Goal: Task Accomplishment & Management: Complete application form

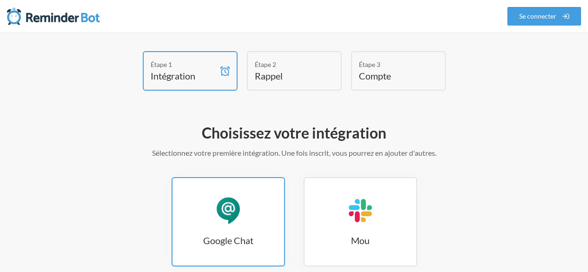
click at [221, 224] on div "Google Chat" at bounding box center [228, 211] width 28 height 28
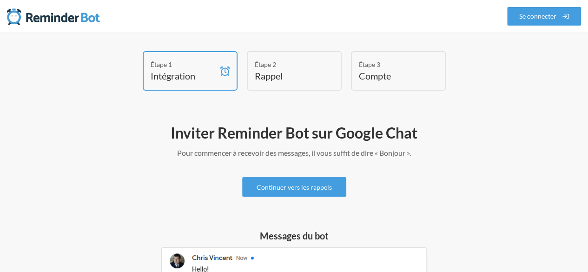
click at [284, 86] on div "Étape 2 Rappel" at bounding box center [294, 70] width 95 height 39
click at [281, 186] on font "Continuer vers les rappels" at bounding box center [293, 187] width 75 height 8
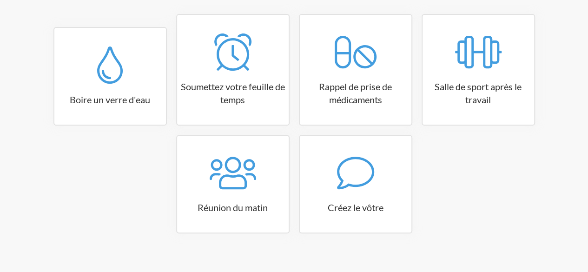
scroll to position [175, 0]
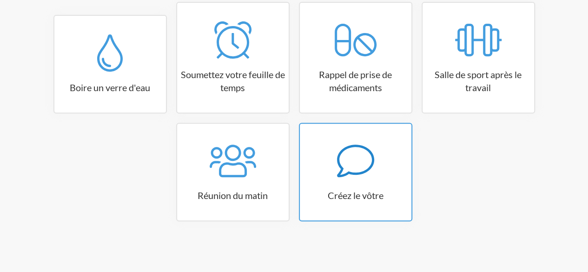
click at [332, 176] on div at bounding box center [356, 160] width 112 height 37
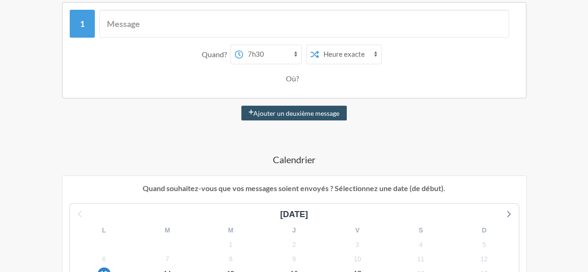
click at [277, 53] on select "00h00 00h15 00h30 00h45 1h00 du matin 1h15 du matin 1h30 du matin 1h45 du matin…" at bounding box center [272, 54] width 58 height 19
select select "09:00:00"
click at [243, 45] on select "00h00 00h15 00h30 00h45 1h00 du matin 1h15 du matin 1h30 du matin 1h45 du matin…" at bounding box center [272, 54] width 58 height 19
click at [292, 83] on div "Où?" at bounding box center [294, 79] width 17 height 20
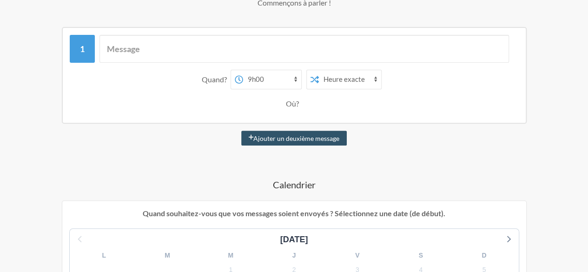
scroll to position [129, 0]
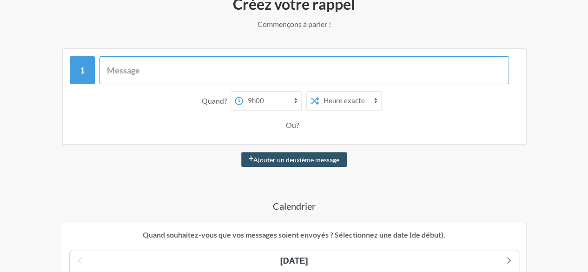
click at [161, 64] on input "text" at bounding box center [303, 70] width 409 height 28
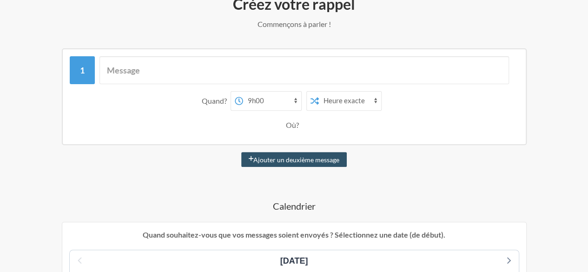
click at [322, 99] on select "Heure exacte Heure aléatoire" at bounding box center [350, 101] width 62 height 19
click at [415, 103] on div "Quand? 00h00 00h15 00h30 00h45 1h00 du matin 1h15 du matin 1h30 du matin 1h45 d…" at bounding box center [294, 101] width 440 height 20
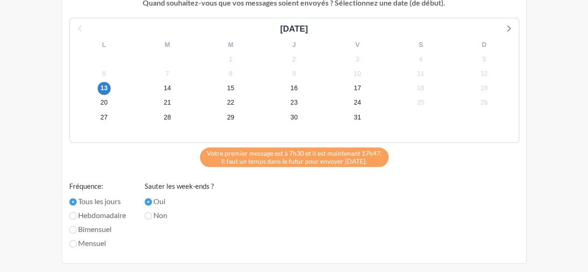
scroll to position [454, 0]
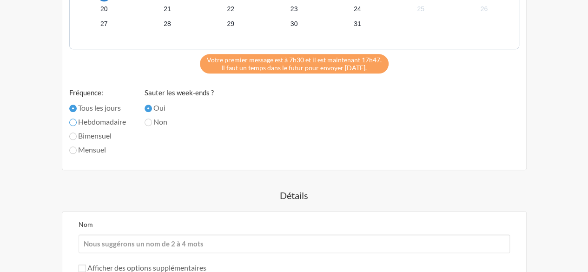
click at [72, 121] on input "Hebdomadaire" at bounding box center [72, 121] width 7 height 7
radio input "true"
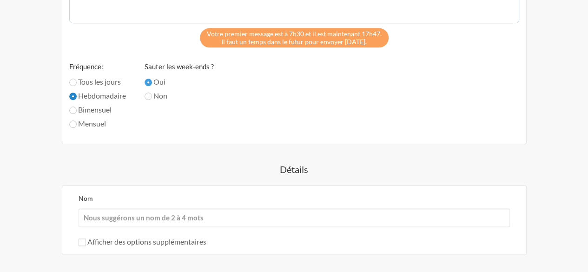
scroll to position [500, 0]
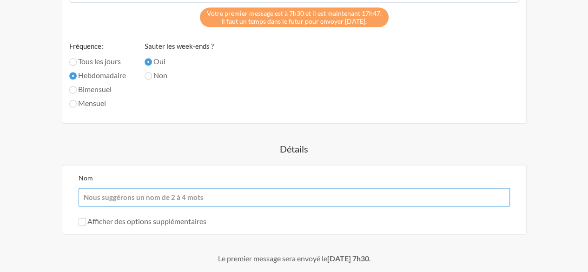
click at [208, 197] on input "Nom" at bounding box center [294, 197] width 431 height 19
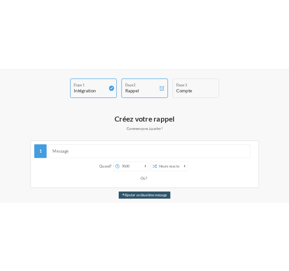
scroll to position [46, 0]
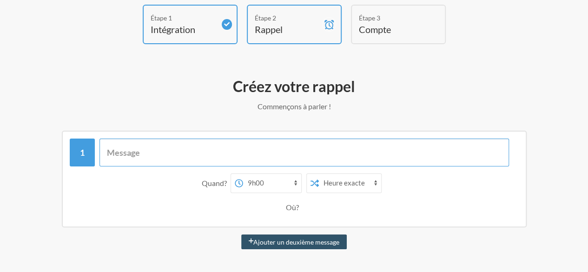
click at [224, 162] on input "text" at bounding box center [303, 152] width 409 height 28
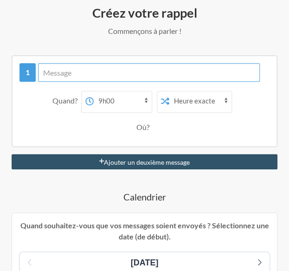
click at [134, 71] on input "text" at bounding box center [149, 72] width 222 height 19
click at [107, 75] on input "Bonjour !" at bounding box center [149, 72] width 222 height 19
paste input "Le thème du jour est **Ancrage & Physique**. Concentrez-vous sur votre tâche la…"
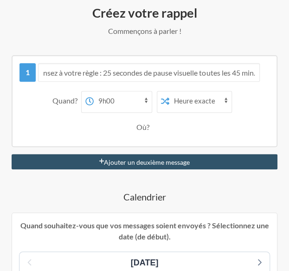
scroll to position [0, 0]
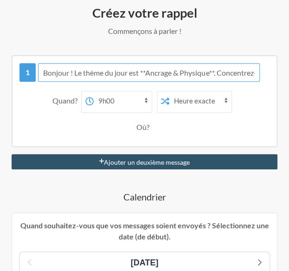
click at [43, 74] on input "Bonjour ! Le thème du jour est **Ancrage & Physique**. Concentrez-vous sur votr…" at bounding box center [149, 72] width 222 height 19
paste input "☀️"
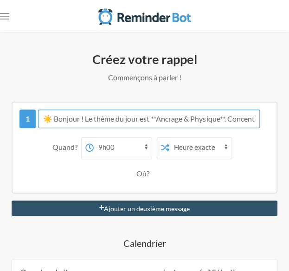
type input "☀️ Bonjour ! Le thème du jour est **Ancrage & Physique**. Concentrez-vous sur v…"
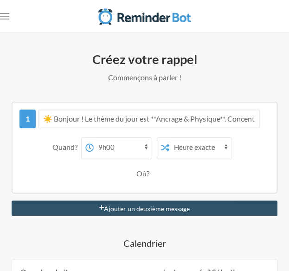
click at [69, 146] on font "Quand?" at bounding box center [65, 147] width 25 height 9
click at [141, 176] on font "Où?" at bounding box center [143, 173] width 13 height 9
click at [146, 174] on font "Où?" at bounding box center [143, 173] width 13 height 9
click at [167, 182] on div "Où?" at bounding box center [144, 174] width 241 height 20
click at [163, 188] on div "☀️ Bonjour ! Le thème du jour est **Ancrage & Physique**. Concentrez-vous sur v…" at bounding box center [145, 148] width 266 height 92
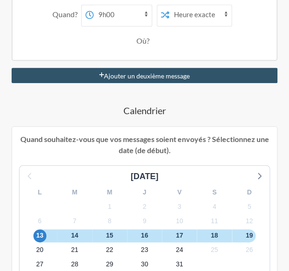
scroll to position [139, 0]
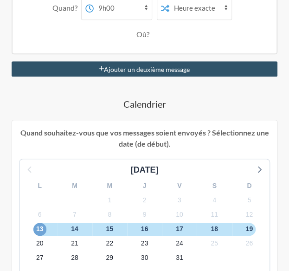
click at [41, 230] on font "13" at bounding box center [39, 228] width 7 height 7
click at [75, 230] on font "14" at bounding box center [74, 228] width 7 height 7
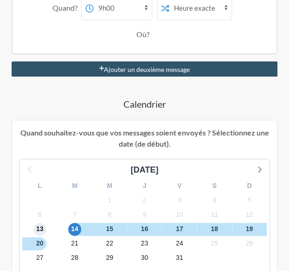
click at [43, 227] on span "13" at bounding box center [39, 229] width 13 height 13
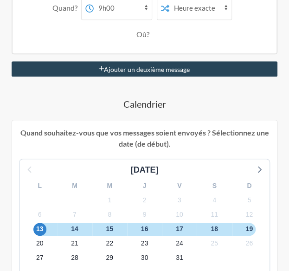
click at [173, 70] on font "Ajouter un deuxième message" at bounding box center [147, 70] width 86 height 8
select select "10:00:00"
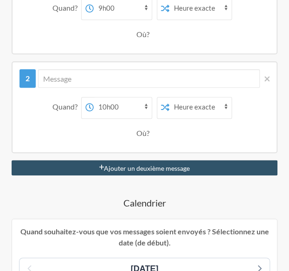
click at [98, 107] on select "00h00 00h15 00h30 00h45 1h00 du matin 1h15 du matin 1h30 du matin 1h45 du matin…" at bounding box center [123, 107] width 58 height 19
click at [51, 133] on div "Où?" at bounding box center [144, 134] width 241 height 20
click at [141, 144] on div "Quand? 00h00 00h15 00h30 00h45 1h00 du matin 1h15 du matin 1h30 du matin 1h45 d…" at bounding box center [145, 119] width 250 height 55
click at [266, 76] on icon at bounding box center [267, 79] width 5 height 8
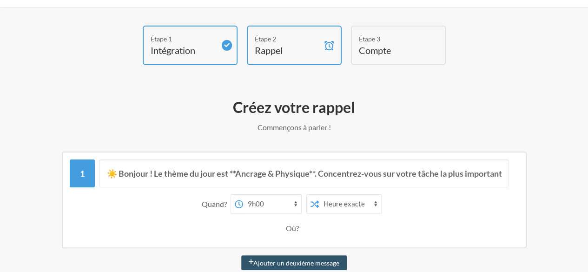
scroll to position [25, 0]
click at [273, 206] on select "00h00 00h15 00h30 00h45 1h00 du matin 1h15 du matin 1h30 du matin 1h45 du matin…" at bounding box center [272, 204] width 58 height 19
click at [336, 202] on select "Heure exacte Heure aléatoire" at bounding box center [350, 204] width 62 height 19
click at [319, 195] on select "Heure exacte Heure aléatoire" at bounding box center [350, 204] width 62 height 19
click at [143, 230] on div "Où?" at bounding box center [294, 229] width 440 height 20
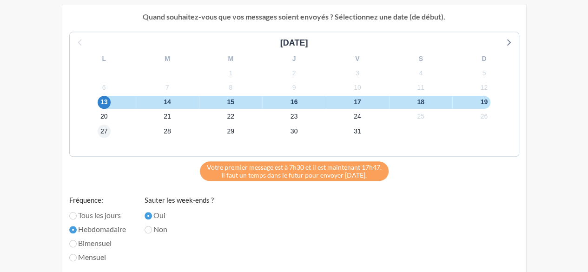
scroll to position [350, 0]
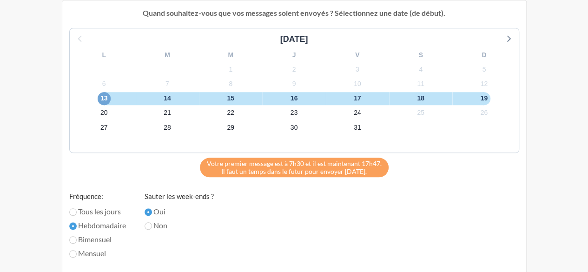
click at [103, 100] on font "13" at bounding box center [103, 97] width 7 height 7
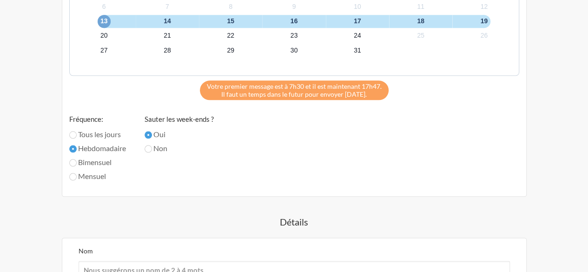
scroll to position [536, 0]
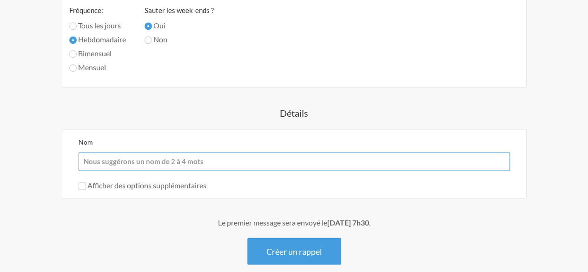
click at [192, 161] on input "Nom" at bounding box center [294, 161] width 431 height 19
type input "B"
type input "Routine bien-être"
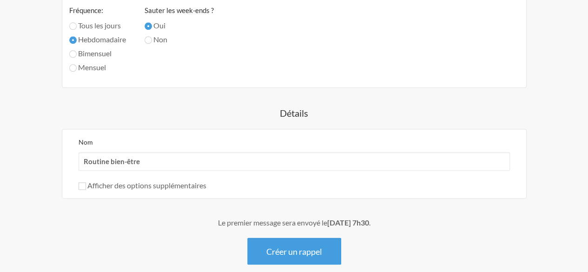
click at [58, 236] on div "Le premier message sera envoyé le 13 octobre, à 7h30 . Créer un rappel" at bounding box center [294, 240] width 532 height 47
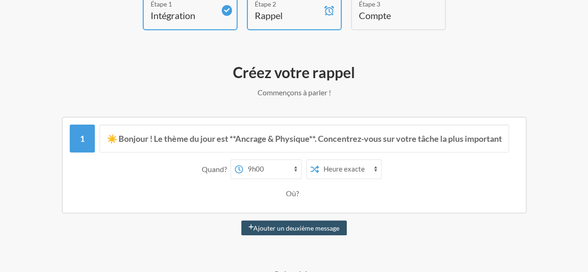
scroll to position [25, 0]
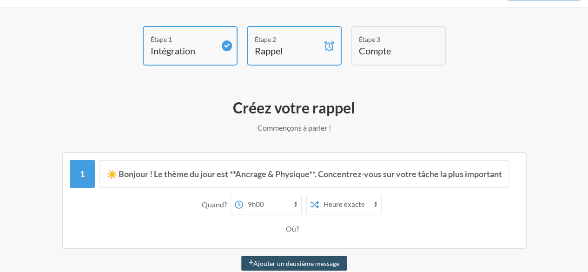
click at [195, 48] on font "Intégration" at bounding box center [173, 50] width 45 height 11
click at [152, 49] on div "Étape 1 Intégration" at bounding box center [190, 45] width 95 height 39
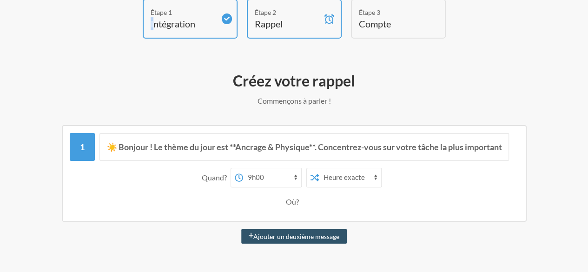
scroll to position [0, 0]
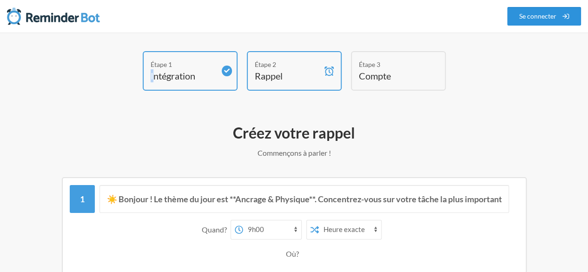
click at [557, 11] on link "Se connecter" at bounding box center [544, 16] width 74 height 19
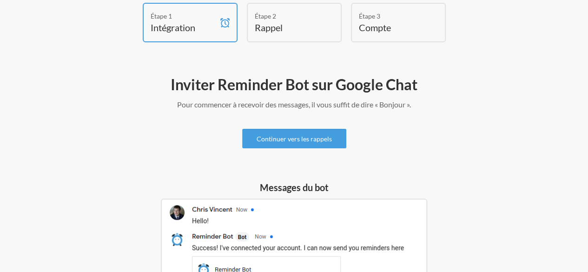
scroll to position [46, 0]
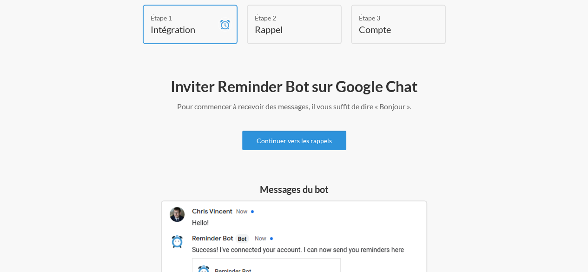
click at [283, 141] on font "Continuer vers les rappels" at bounding box center [293, 141] width 75 height 8
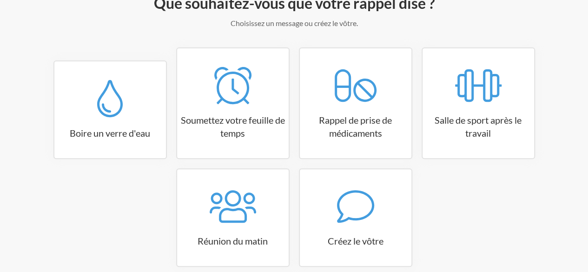
scroll to position [175, 0]
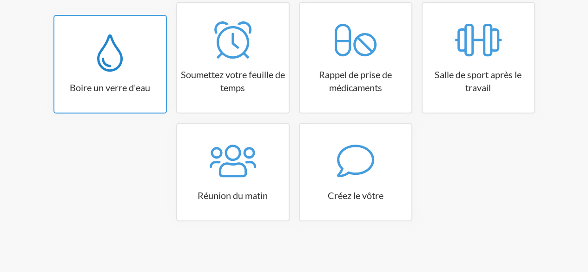
click at [146, 97] on link "Boire un verre d'eau" at bounding box center [109, 64] width 113 height 98
select select "06:30:00"
select select "true"
select select "11:00:00"
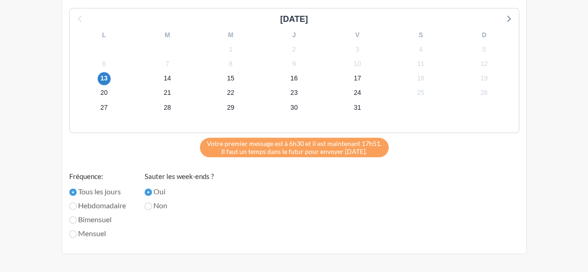
scroll to position [454, 0]
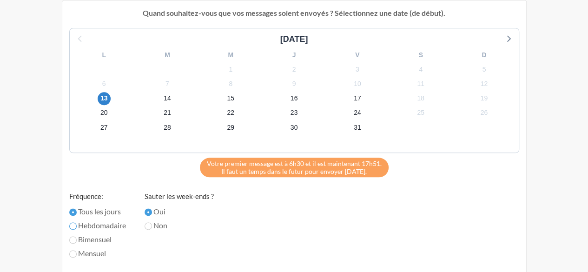
click at [73, 226] on input "Hebdomadaire" at bounding box center [72, 225] width 7 height 7
radio input "true"
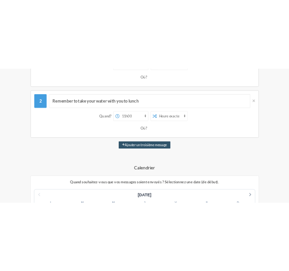
scroll to position [129, 0]
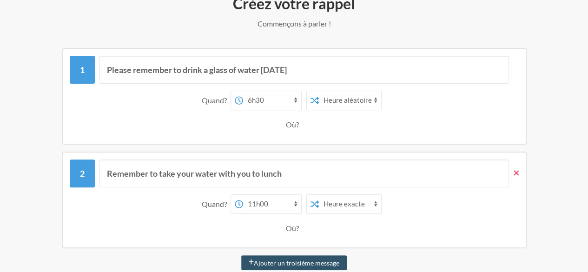
click at [516, 174] on icon at bounding box center [515, 173] width 5 height 8
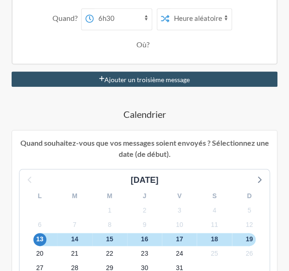
scroll to position [0, 0]
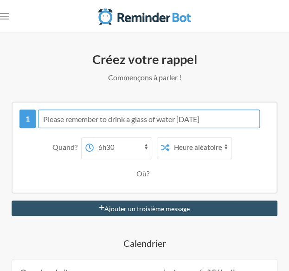
click at [67, 119] on input "Please remember to drink a glass of water today" at bounding box center [149, 119] width 222 height 19
paste input "☀️"
click at [87, 120] on input "☀️" at bounding box center [149, 119] width 222 height 19
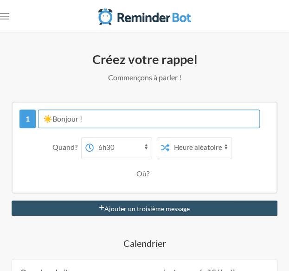
paste input "Le thème du jour est **Ancrage & Physique**. Concentrez-vous sur votre tâche la…"
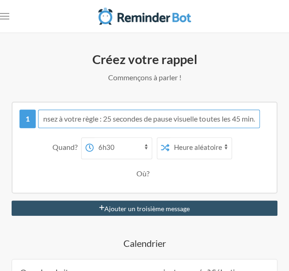
type input "☀️Bonjour ! Le thème du jour est **Ancrage & Physique**. Concentrez-vous sur vo…"
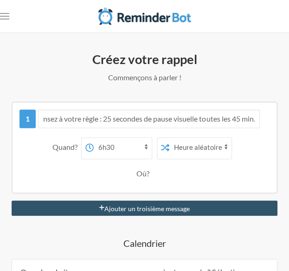
click at [115, 160] on div "Quand? 00h00 00h15 00h30 00h45 1h00 du matin 1h15 du matin 1h30 du matin 1h45 d…" at bounding box center [145, 160] width 250 height 55
click at [115, 151] on select "00h00 00h15 00h30 00h45 1h00 du matin 1h15 du matin 1h30 du matin 1h45 du matin…" at bounding box center [123, 147] width 58 height 19
select select "09:15:00"
click at [94, 138] on select "00h00 00h15 00h30 00h45 1h00 du matin 1h15 du matin 1h30 du matin 1h45 du matin…" at bounding box center [123, 147] width 58 height 19
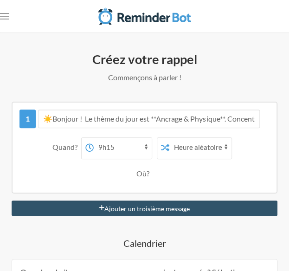
click at [214, 152] on select "Heure exacte Heure aléatoire" at bounding box center [201, 147] width 62 height 19
select select "false"
click at [170, 138] on select "Heure exacte Heure aléatoire" at bounding box center [201, 147] width 62 height 19
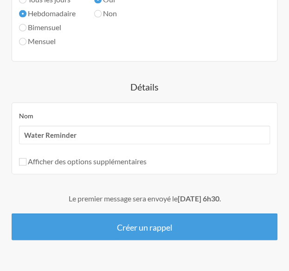
scroll to position [489, 0]
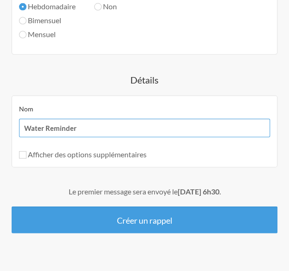
drag, startPoint x: 107, startPoint y: 127, endPoint x: -1, endPoint y: 121, distance: 108.4
type input "Routine lundi"
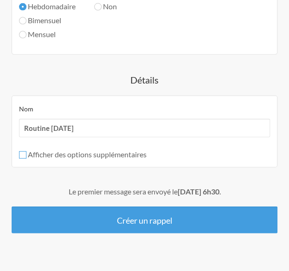
click at [25, 151] on input "Afficher des options supplémentaires" at bounding box center [22, 154] width 7 height 7
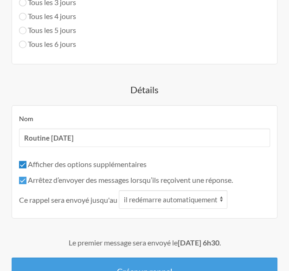
scroll to position [620, 0]
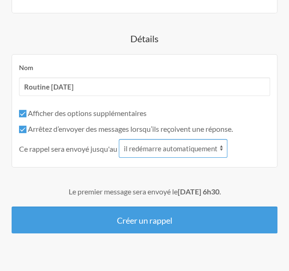
click at [136, 151] on select "il redémarre automatiquement il est répondu à" at bounding box center [173, 148] width 109 height 19
click at [20, 110] on input "Afficher des options supplémentaires" at bounding box center [22, 113] width 7 height 7
checkbox input "false"
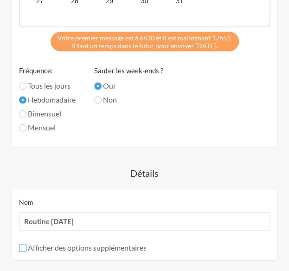
scroll to position [489, 0]
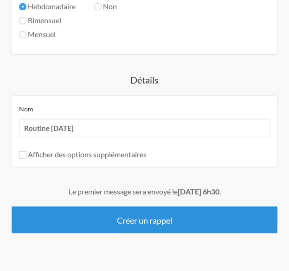
click at [151, 219] on font "Créer un rappel" at bounding box center [145, 221] width 56 height 10
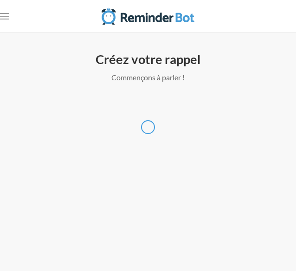
select select "Europe/Paris"
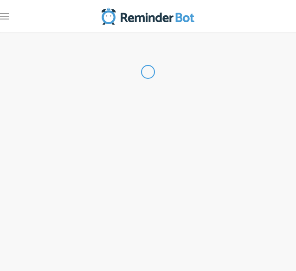
select select "FR"
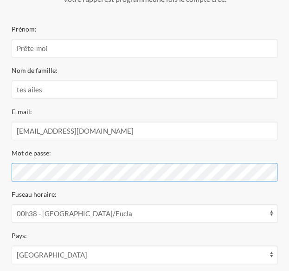
scroll to position [93, 0]
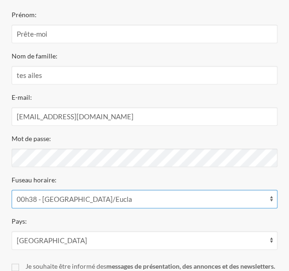
click at [144, 199] on select "00h38 - Australie/Eucla 00h53 - Asie/Chita 00h53 - Asie/Dili 00h53 - Asie/Jayap…" at bounding box center [145, 199] width 266 height 19
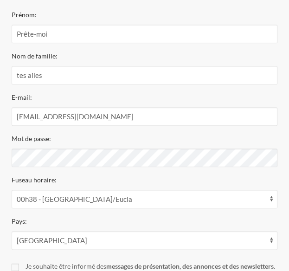
click at [97, 229] on div "Pays: Afghanistan Îles Åland Albanie Algérie Samoa américaines Andorre Angola A…" at bounding box center [145, 234] width 266 height 37
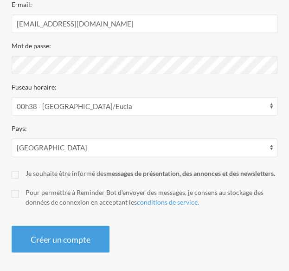
scroll to position [198, 0]
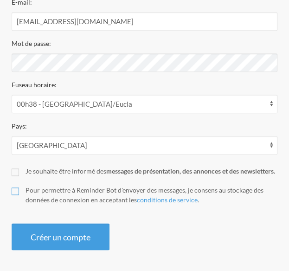
click at [19, 194] on input "Pour permettre à Reminder Bot d'envoyer des messages, je consens au stockage de…" at bounding box center [15, 191] width 7 height 7
checkbox input "true"
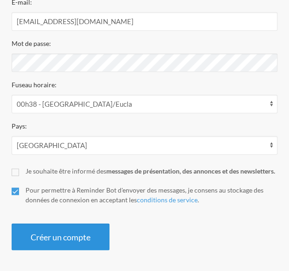
click at [40, 235] on font "Créer un compte" at bounding box center [61, 237] width 60 height 10
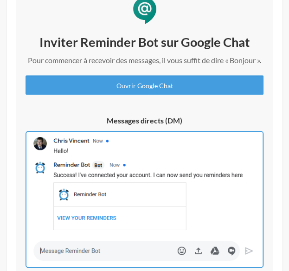
scroll to position [139, 0]
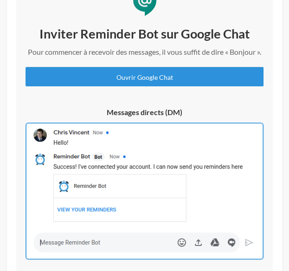
click at [135, 86] on link "Ouvrir Google Chat" at bounding box center [145, 77] width 238 height 20
click at [145, 81] on font "Ouvrir Google Chat" at bounding box center [145, 77] width 57 height 8
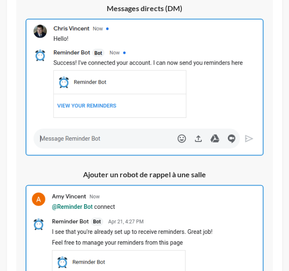
scroll to position [75, 0]
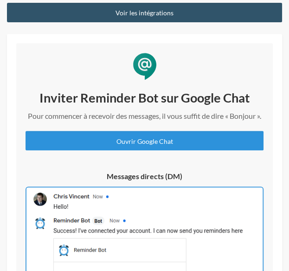
click at [156, 145] on font "Ouvrir Google Chat" at bounding box center [145, 141] width 57 height 8
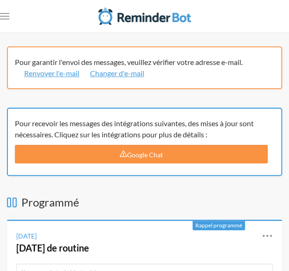
click at [155, 156] on font "Google Chat" at bounding box center [145, 155] width 36 height 8
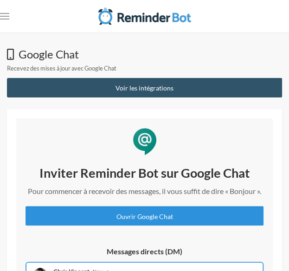
scroll to position [93, 0]
